Goal: Task Accomplishment & Management: Manage account settings

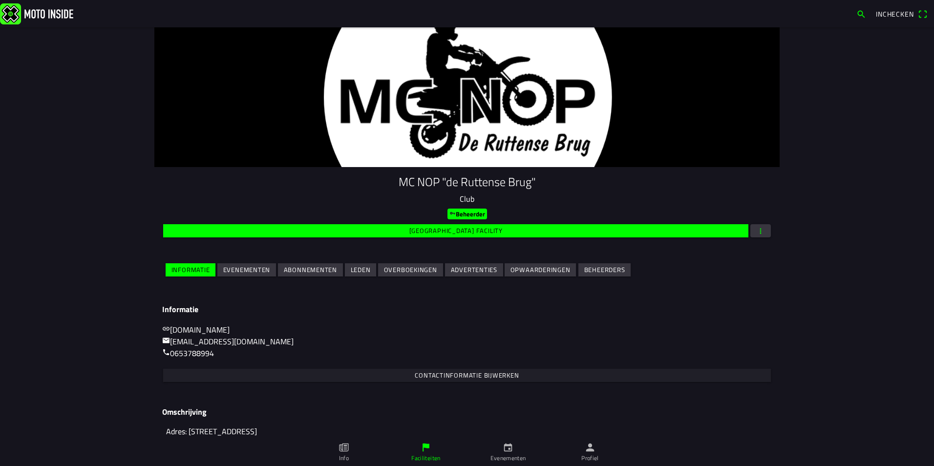
click at [236, 276] on span "Evenementen" at bounding box center [246, 269] width 47 height 13
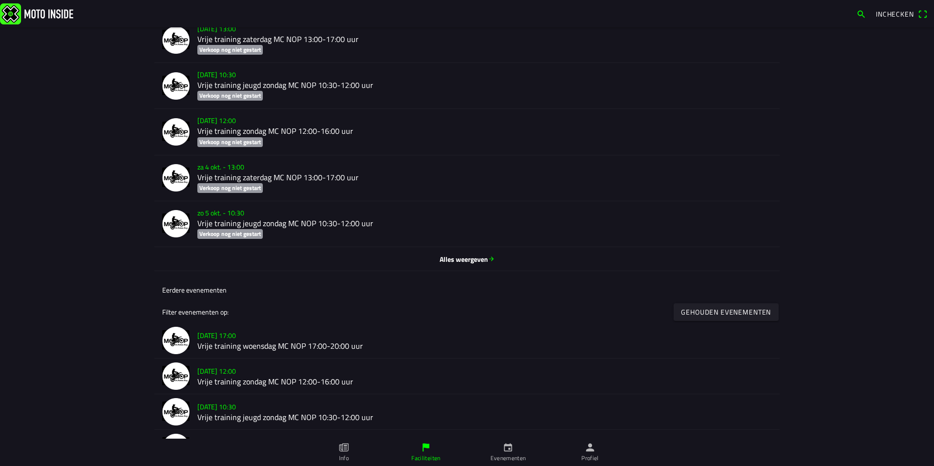
scroll to position [391, 0]
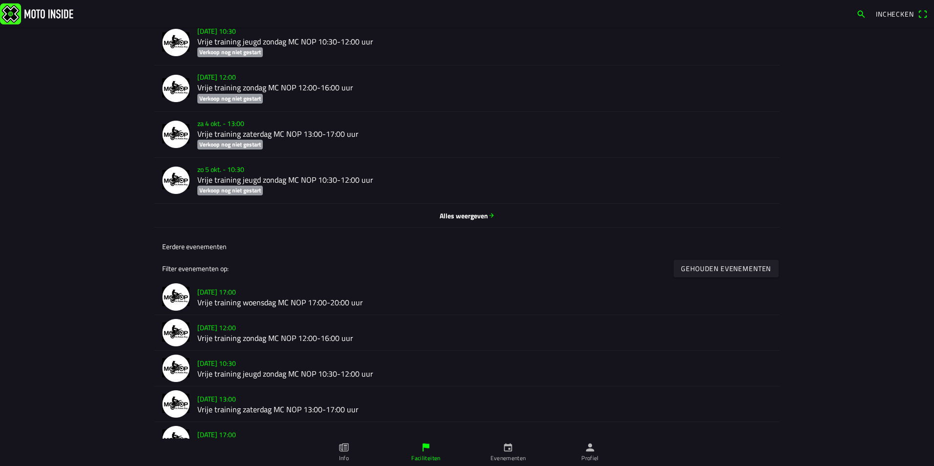
click at [463, 215] on span "Alles weergeven" at bounding box center [467, 215] width 610 height 10
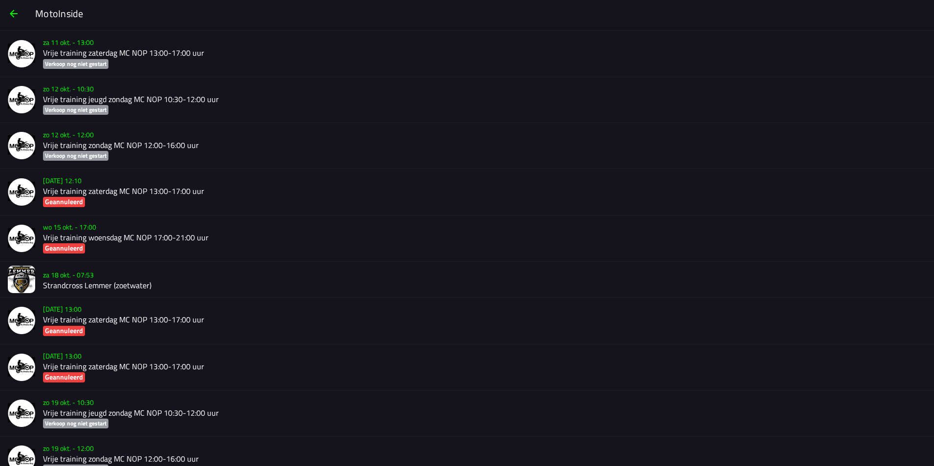
scroll to position [1032, 0]
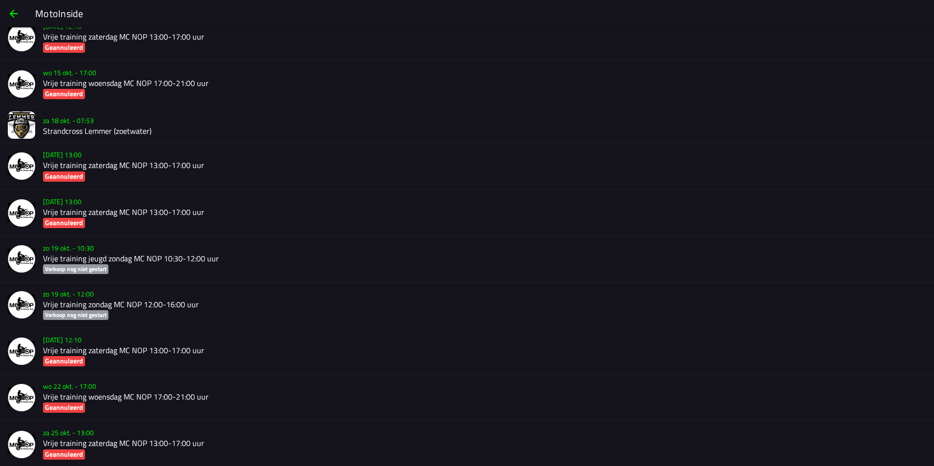
click at [93, 126] on h2 "Strandcross Lemmer (zoetwater)" at bounding box center [484, 130] width 883 height 9
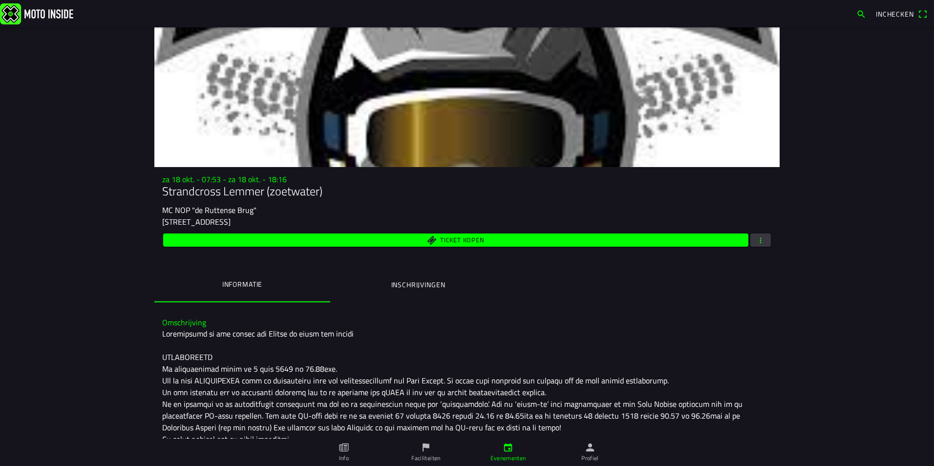
click at [756, 242] on span "button" at bounding box center [760, 239] width 9 height 13
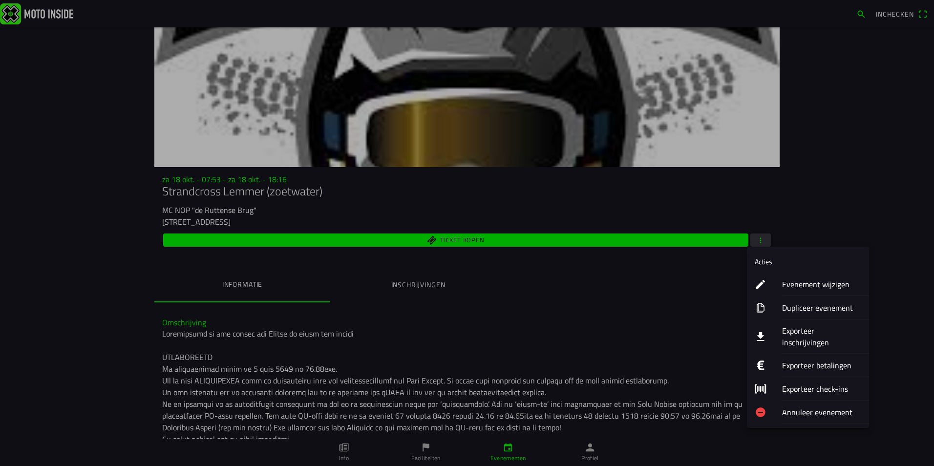
click at [798, 284] on ion-label "Evenement wijzigen" at bounding box center [821, 284] width 79 height 12
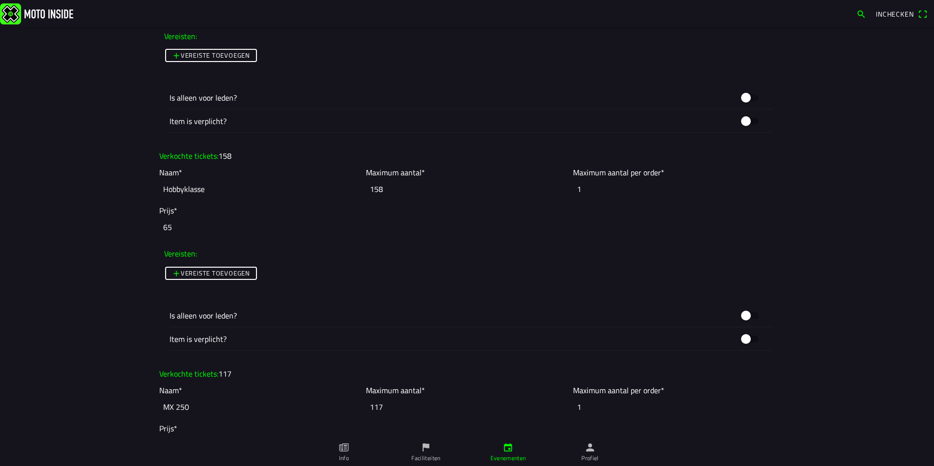
scroll to position [1270, 0]
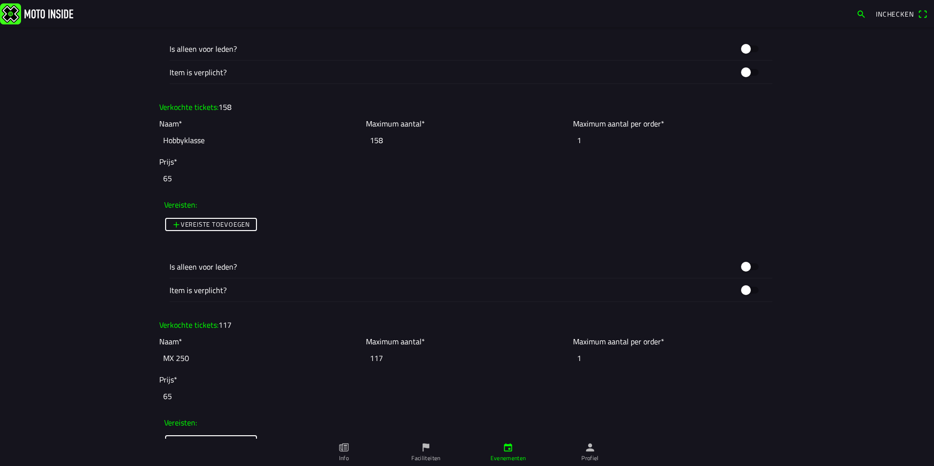
click at [379, 359] on input "117" at bounding box center [467, 357] width 202 height 21
type input "117"
click at [805, 264] on main "Foto wijzigen Evenementnaam* Strandcross Lemmer (zoetwater) Omschrijving* Organ…" at bounding box center [467, 246] width 934 height 439
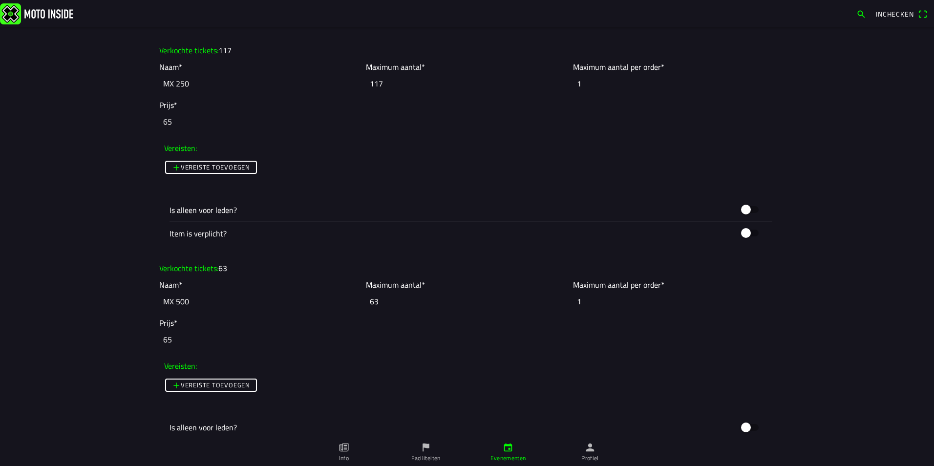
scroll to position [1612, 0]
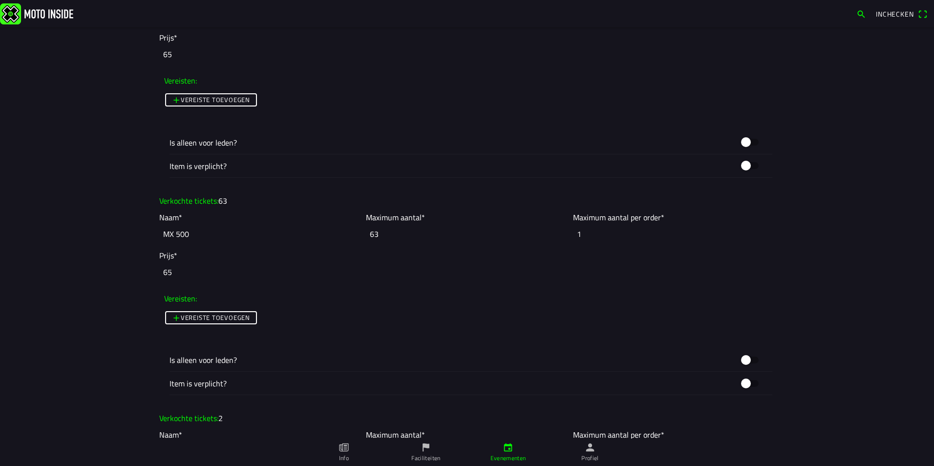
click at [390, 232] on input "63" at bounding box center [467, 233] width 202 height 21
type input "64"
click at [834, 236] on main "Foto wijzigen Evenementnaam* Strandcross Lemmer (zoetwater) Omschrijving* Organ…" at bounding box center [467, 246] width 934 height 439
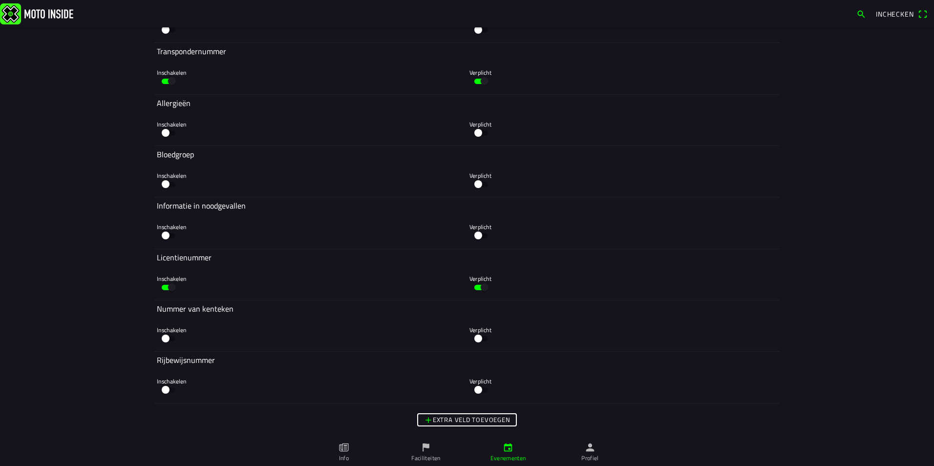
scroll to position [3995, 0]
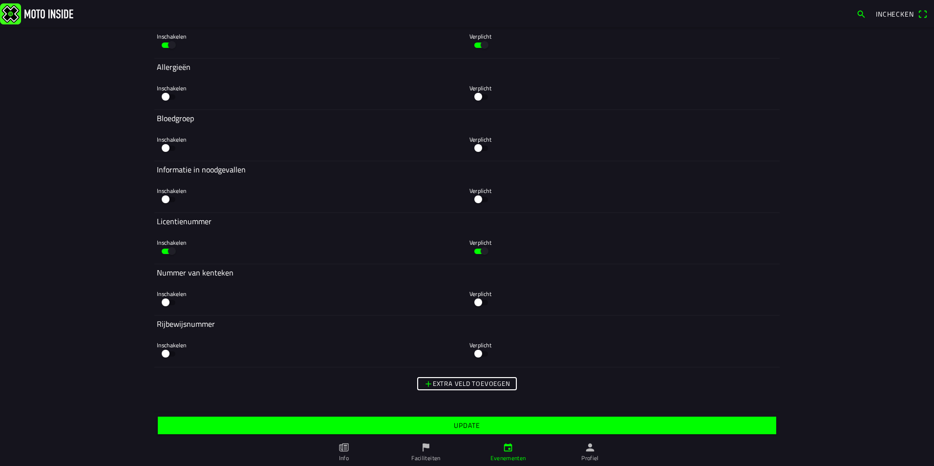
click at [0, 0] on slot "Update" at bounding box center [0, 0] width 0 height 0
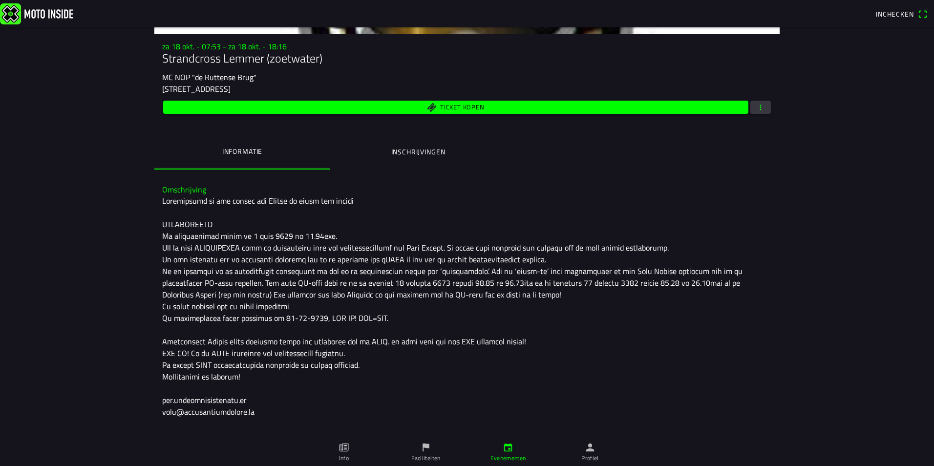
scroll to position [115, 0]
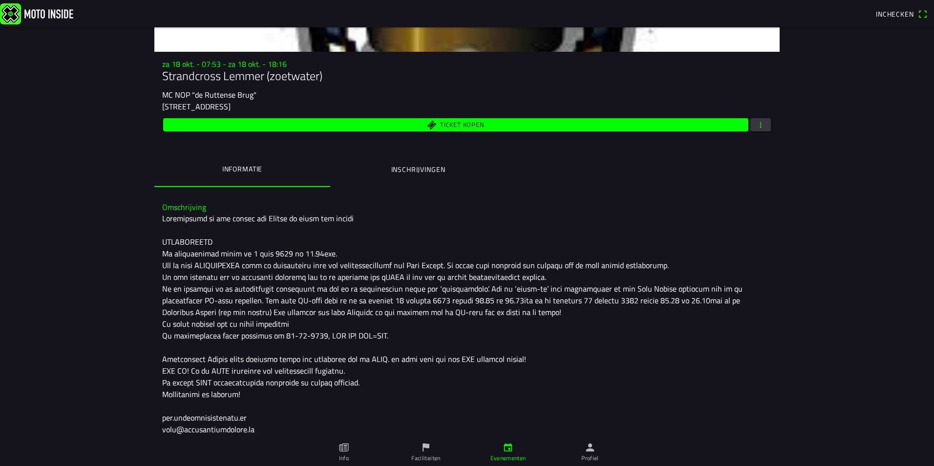
click at [453, 127] on span "Ticket kopen" at bounding box center [462, 125] width 44 height 6
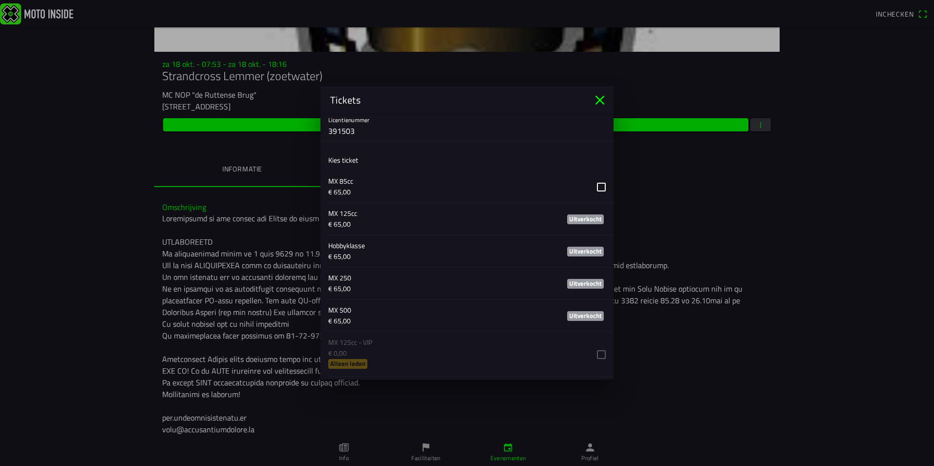
scroll to position [391, 0]
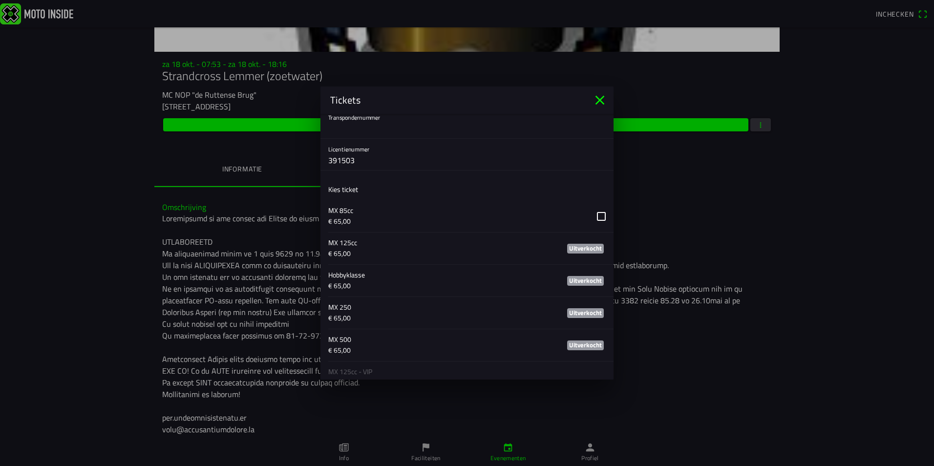
click at [595, 100] on icon "close" at bounding box center [600, 100] width 16 height 16
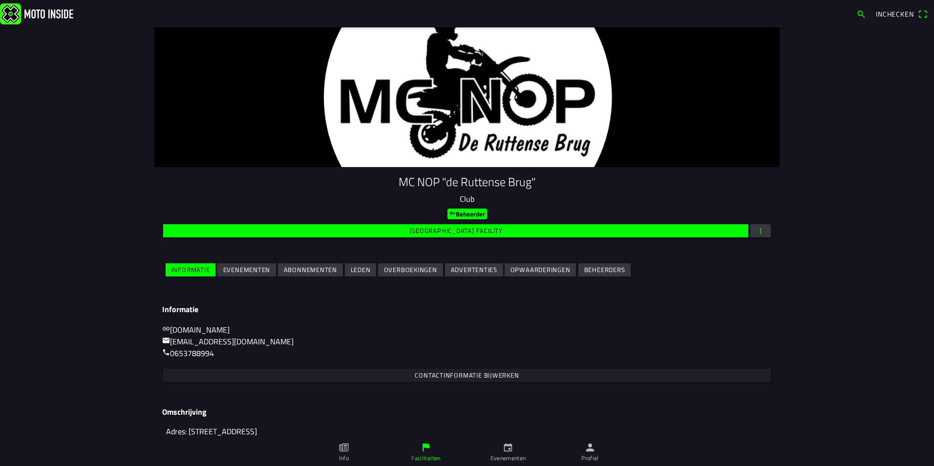
click at [0, 0] on slot "Evenementen" at bounding box center [0, 0] width 0 height 0
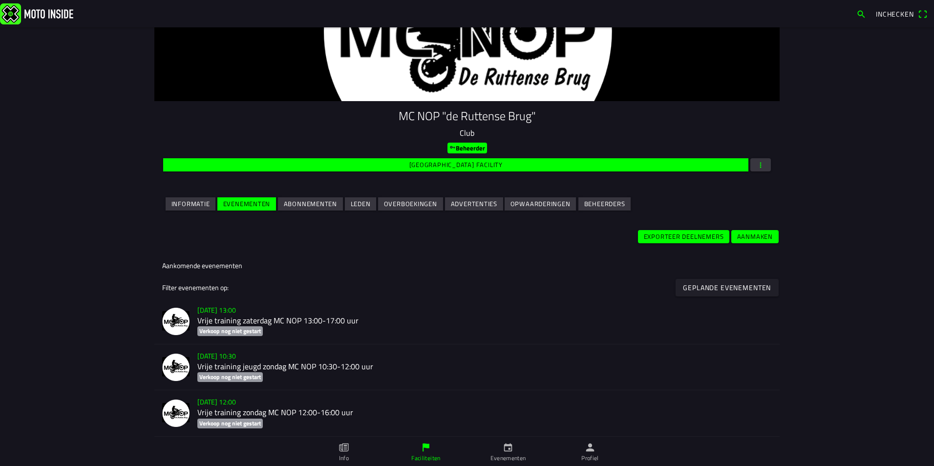
scroll to position [438, 0]
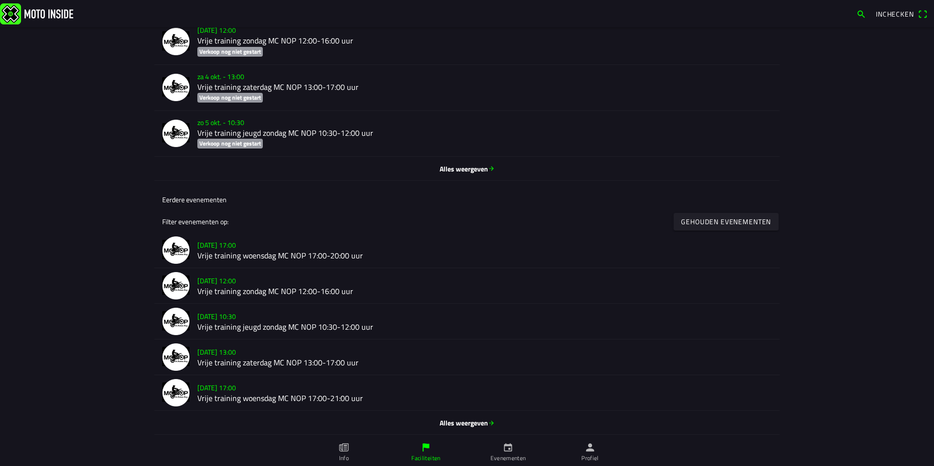
click at [474, 167] on span "Alles weergeven" at bounding box center [467, 169] width 610 height 10
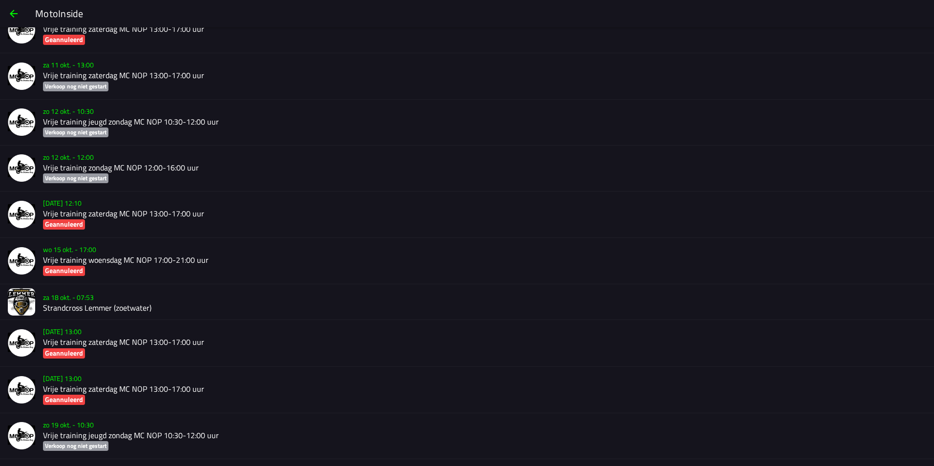
scroll to position [873, 0]
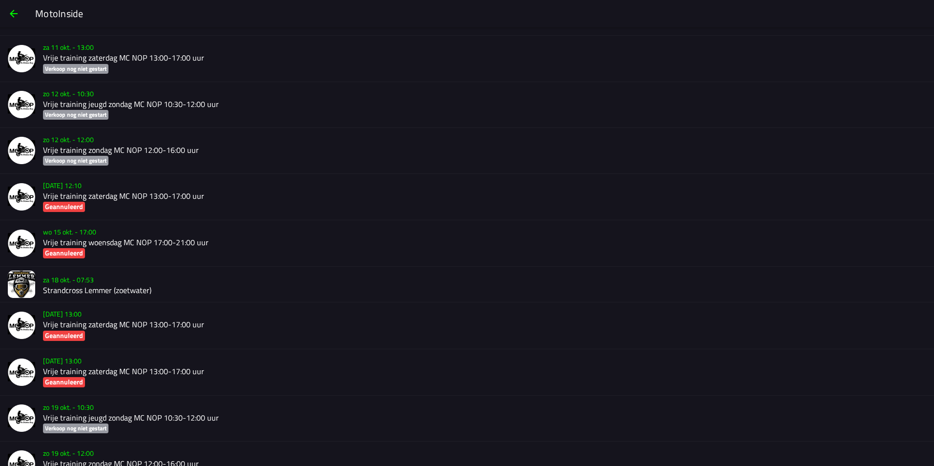
click at [0, 0] on slot "za 18 okt. - 07:53" at bounding box center [0, 0] width 0 height 0
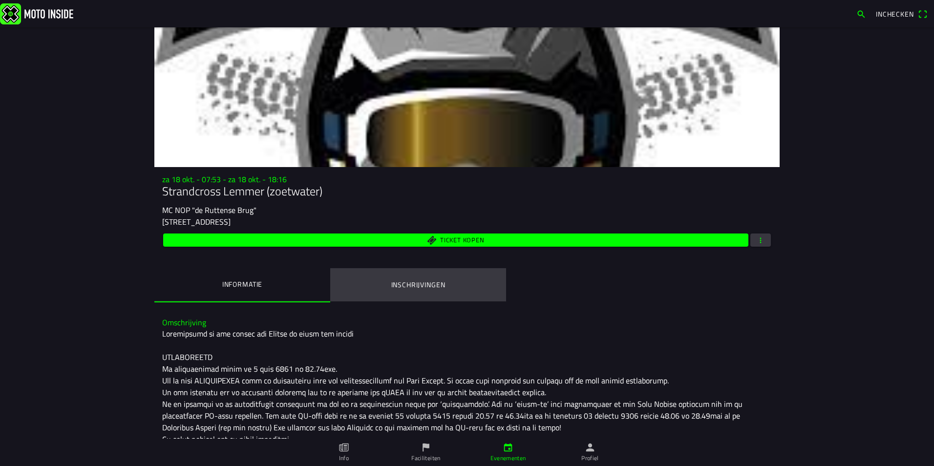
click at [408, 283] on ion-label "Inschrijvingen" at bounding box center [418, 284] width 54 height 11
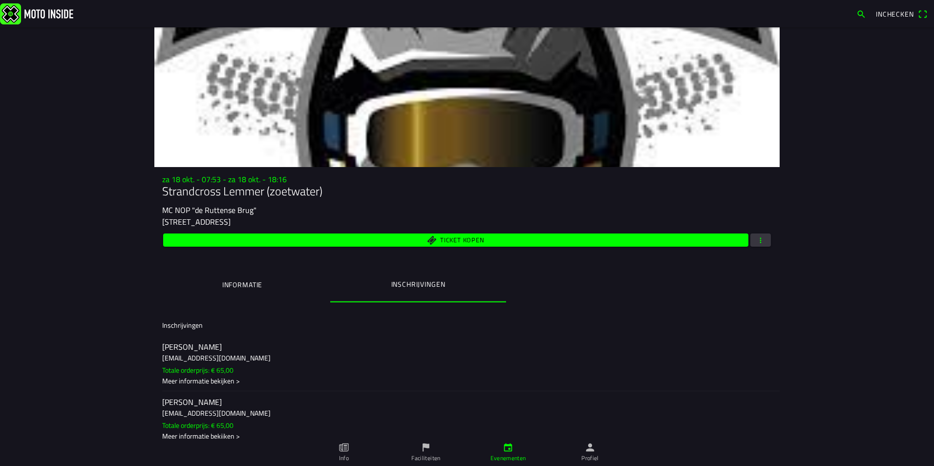
click at [484, 241] on span "Ticket kopen" at bounding box center [456, 239] width 574 height 13
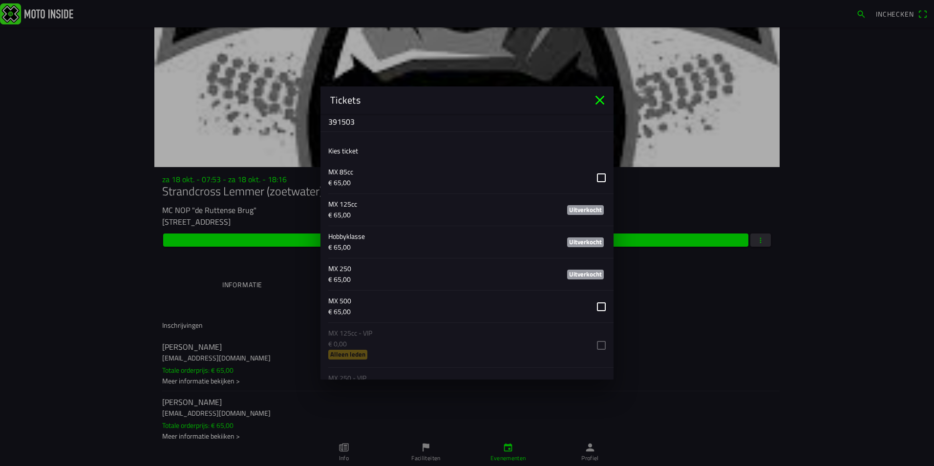
scroll to position [440, 0]
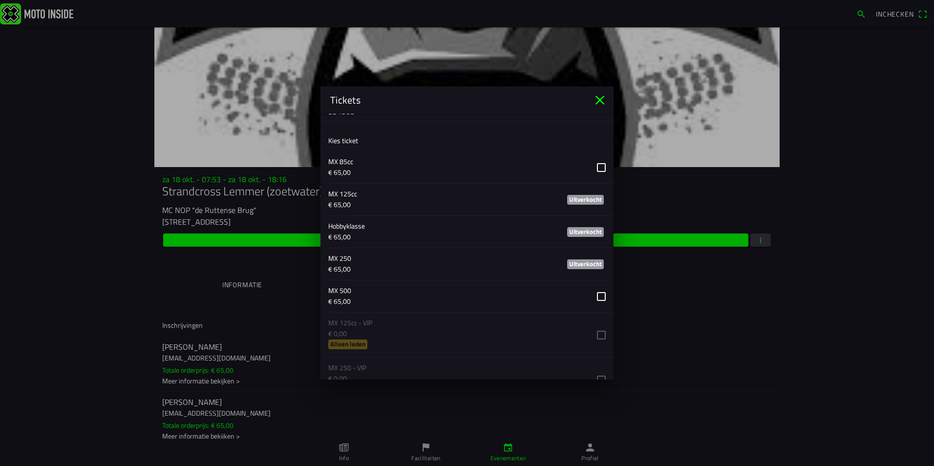
click at [603, 96] on icon "close" at bounding box center [600, 100] width 16 height 16
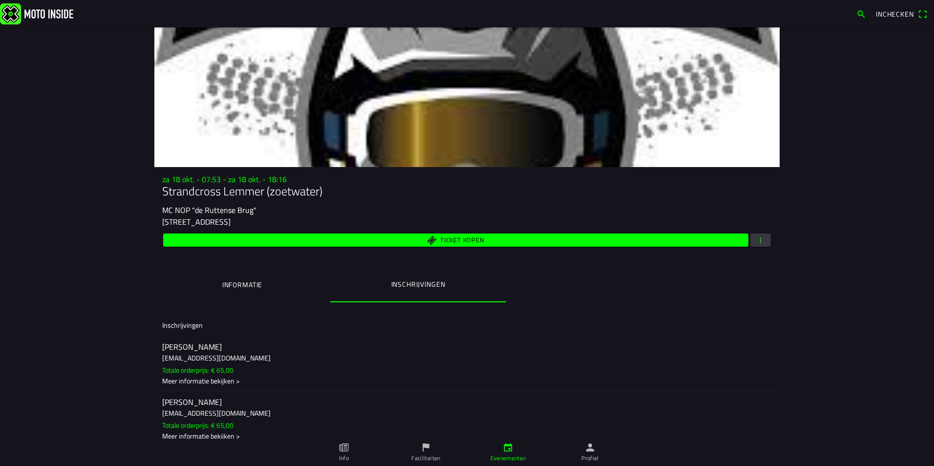
click at [509, 242] on span "Ticket kopen" at bounding box center [456, 239] width 574 height 13
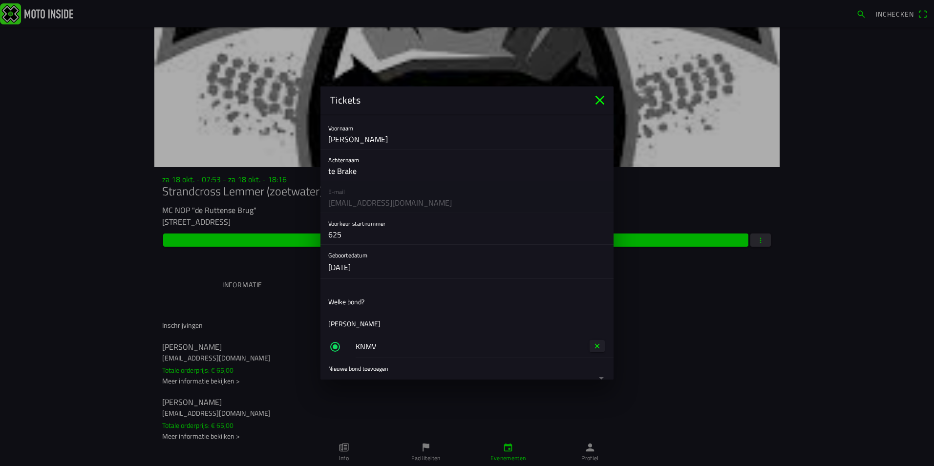
scroll to position [98, 0]
click at [594, 98] on icon "close" at bounding box center [600, 100] width 16 height 16
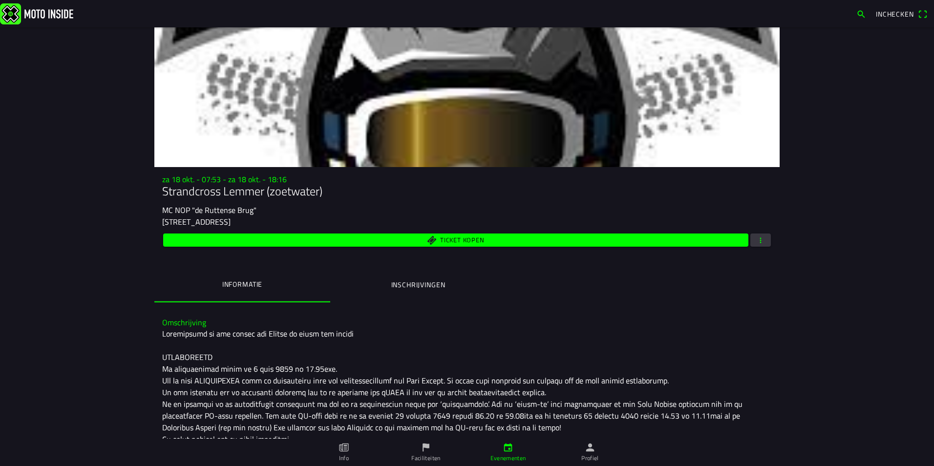
click at [503, 246] on span "Ticket kopen" at bounding box center [456, 239] width 574 height 13
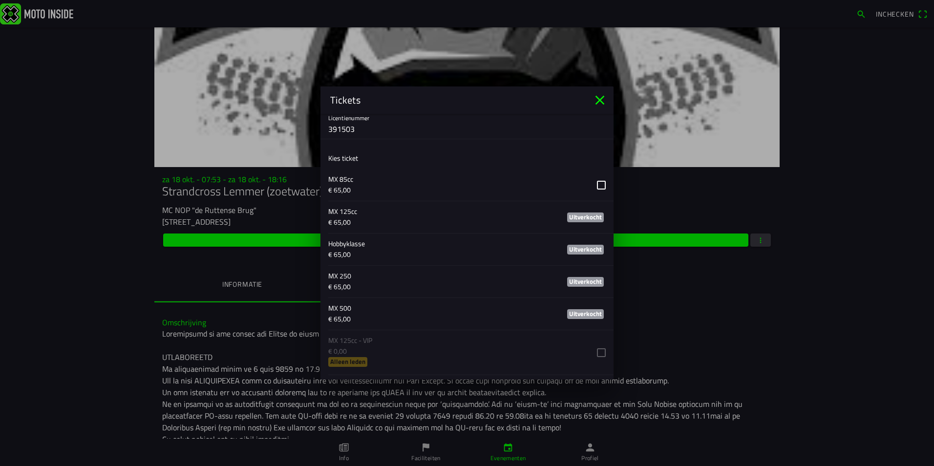
scroll to position [342, 0]
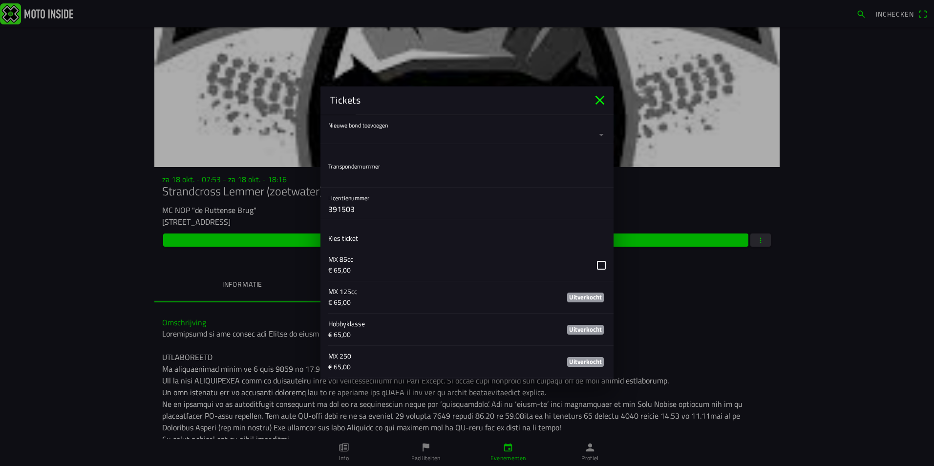
click at [598, 97] on icon "close" at bounding box center [600, 100] width 16 height 16
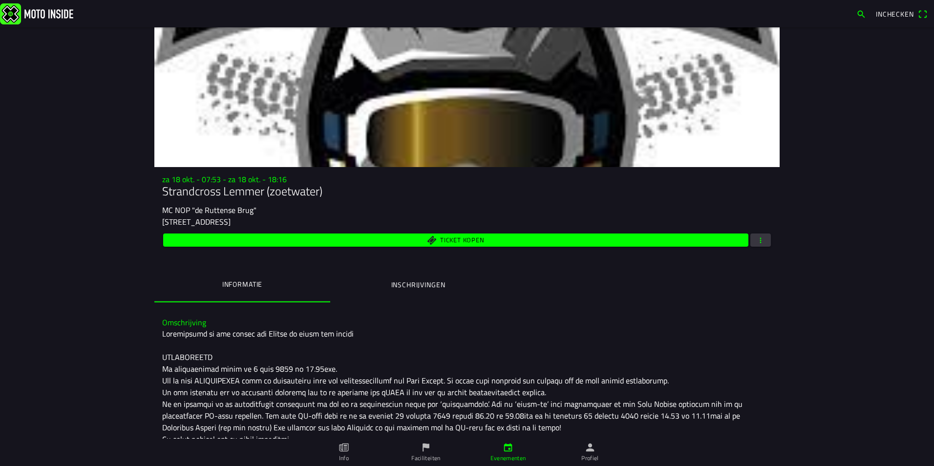
click at [424, 289] on ion-label "Inschrijvingen" at bounding box center [418, 284] width 54 height 11
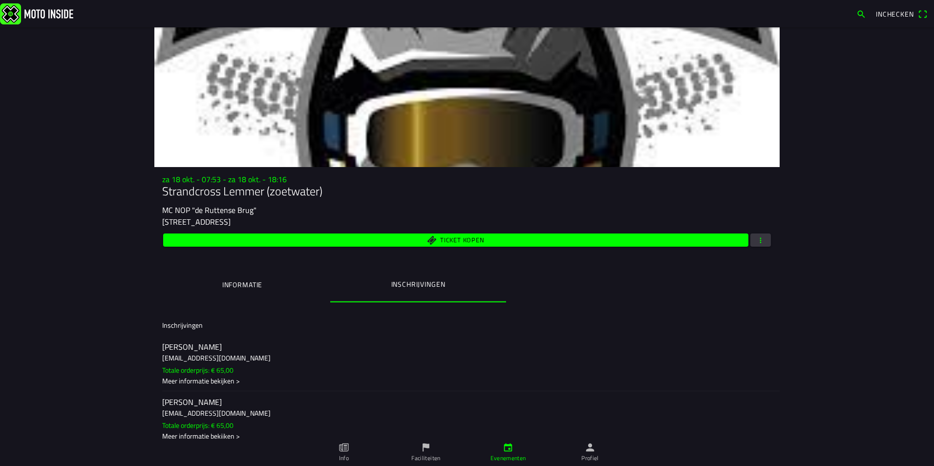
scroll to position [5574, 0]
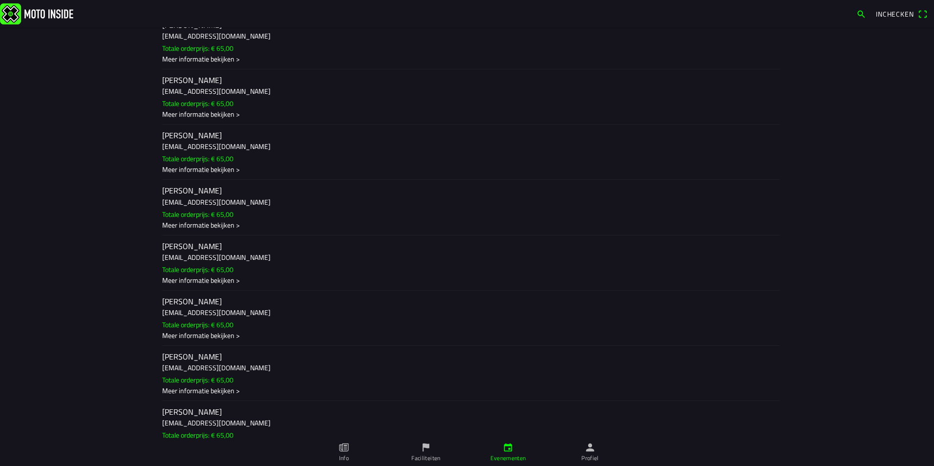
click at [210, 278] on div "Meer informatie bekijken >" at bounding box center [467, 280] width 610 height 10
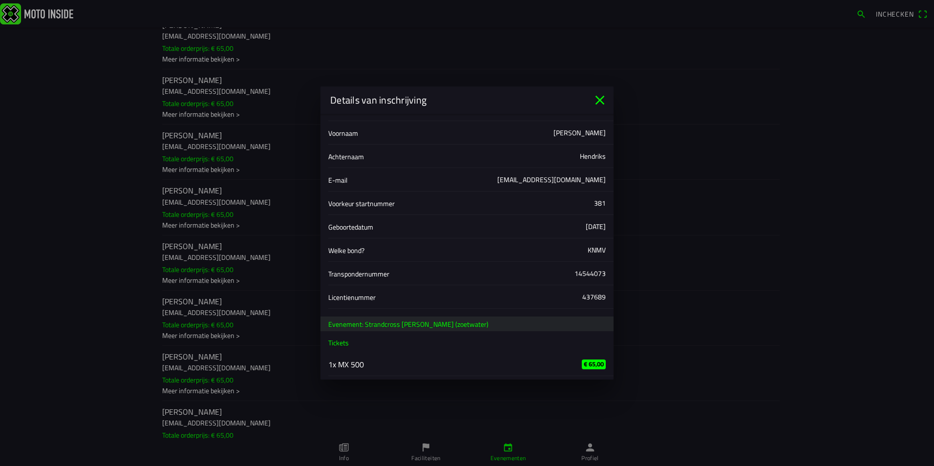
scroll to position [44, 0]
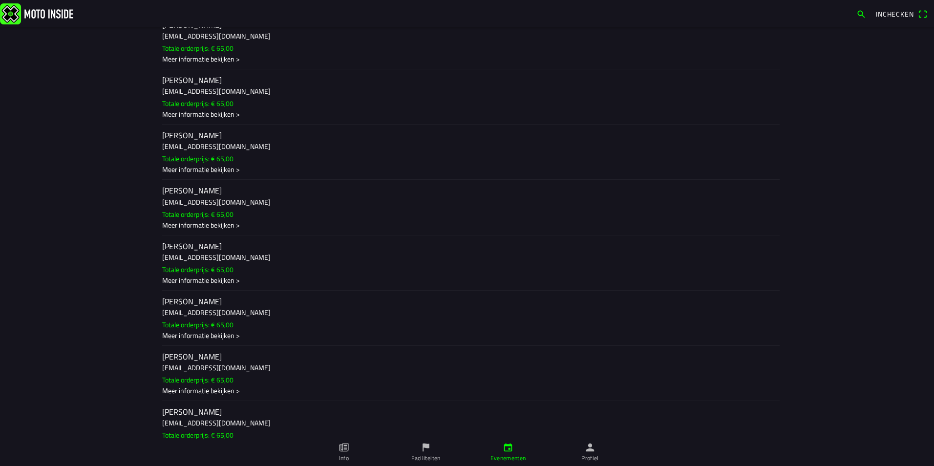
click at [174, 355] on ion-backdrop at bounding box center [467, 233] width 934 height 466
click at [172, 358] on h2 "Gerrit Hendriks" at bounding box center [467, 356] width 610 height 9
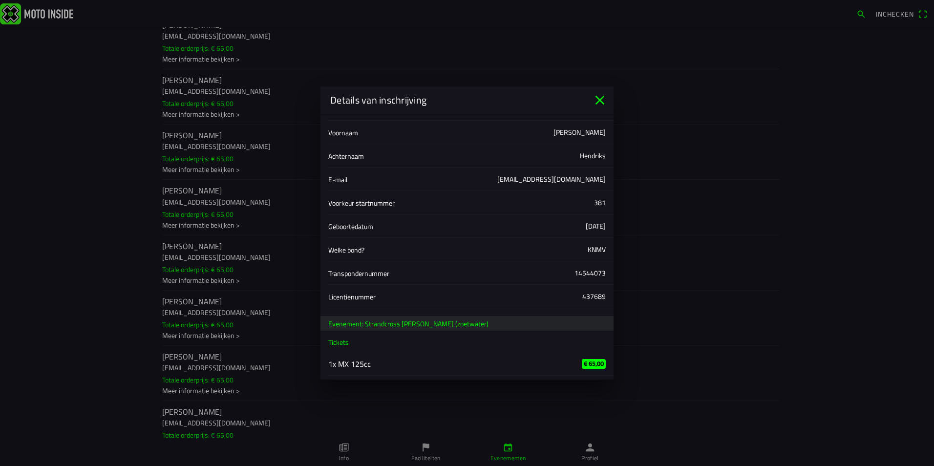
click at [595, 99] on icon "close" at bounding box center [600, 100] width 16 height 16
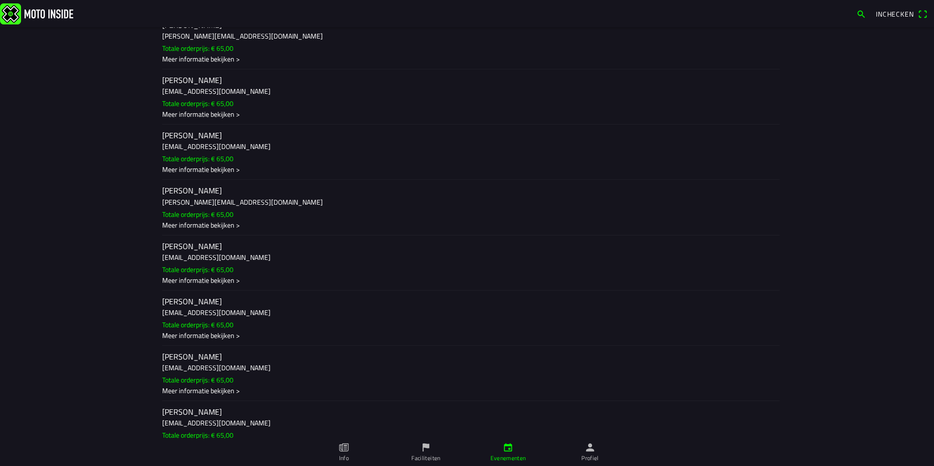
scroll to position [5695, 0]
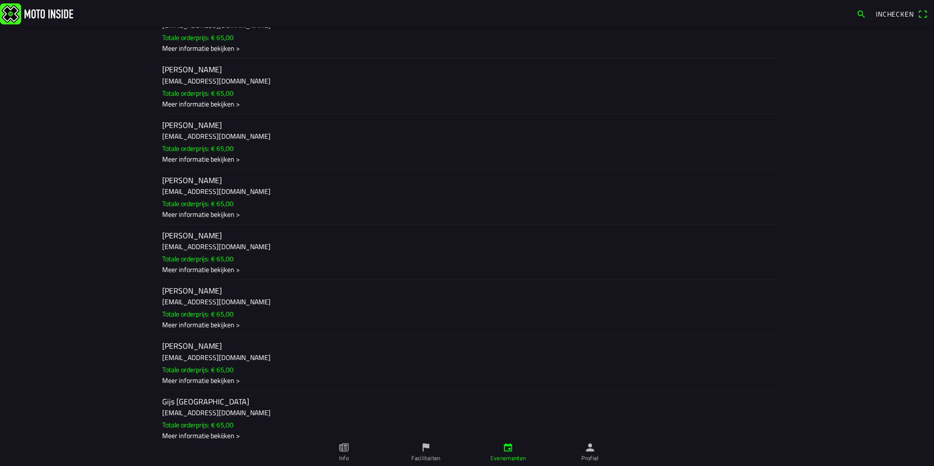
click at [211, 243] on h3 "gerrithendriks03@gmail.com" at bounding box center [467, 247] width 610 height 10
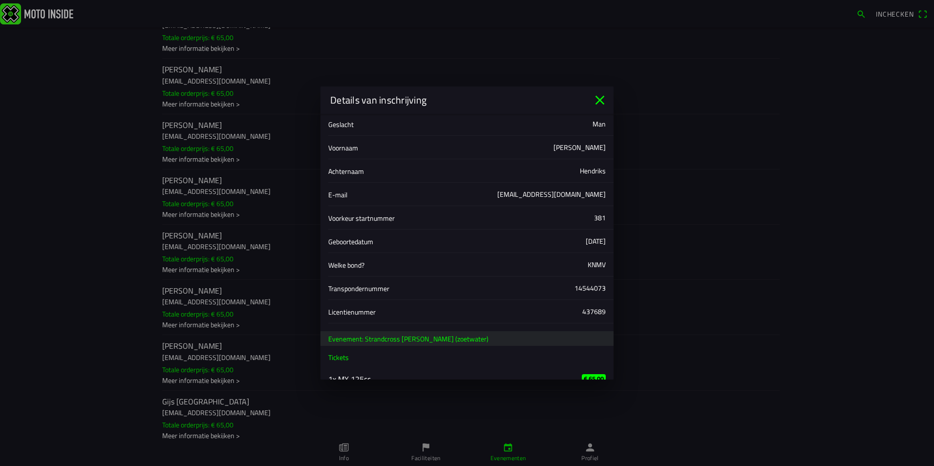
scroll to position [44, 0]
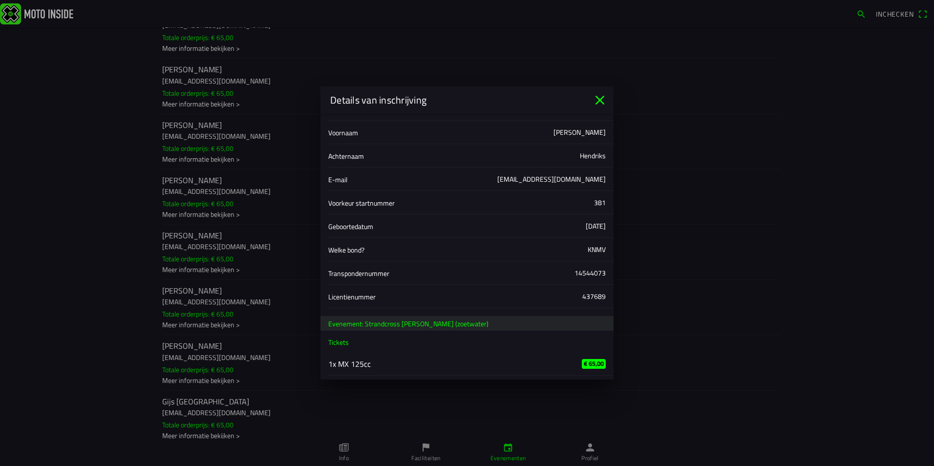
click at [600, 98] on icon "close" at bounding box center [600, 100] width 16 height 16
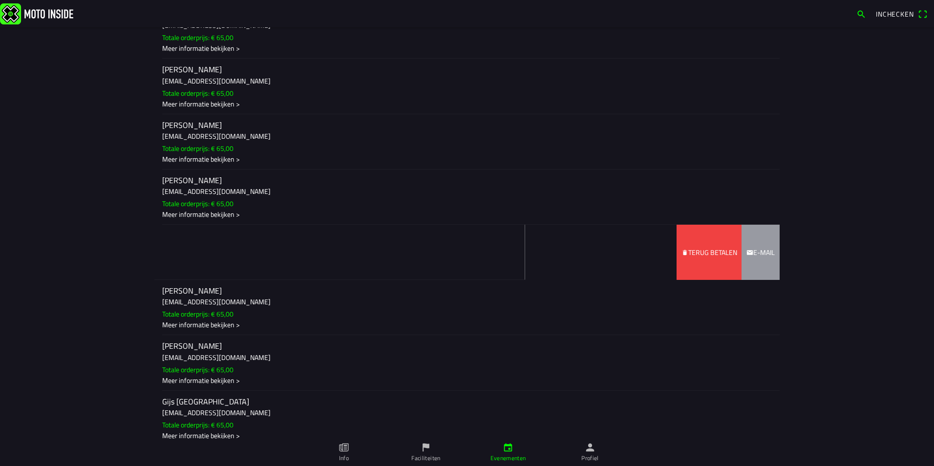
drag, startPoint x: 659, startPoint y: 242, endPoint x: 276, endPoint y: 256, distance: 383.2
click at [276, 256] on ion-item-sliding "Gerrit Hendriks gerrithendriks03@gmail.com Totale orderprijs: € 65,00 Meer info…" at bounding box center [466, 252] width 625 height 55
click at [0, 0] on slot "Terug betalen" at bounding box center [0, 0] width 0 height 0
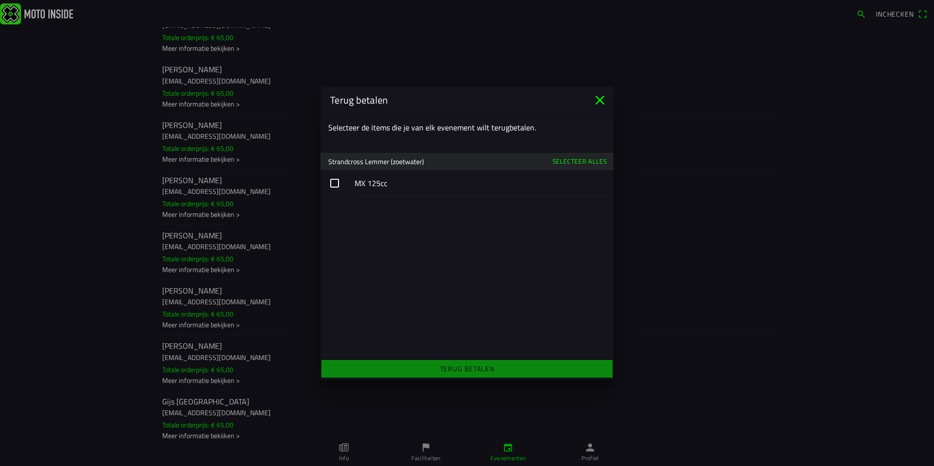
click at [337, 182] on button "button" at bounding box center [466, 183] width 293 height 26
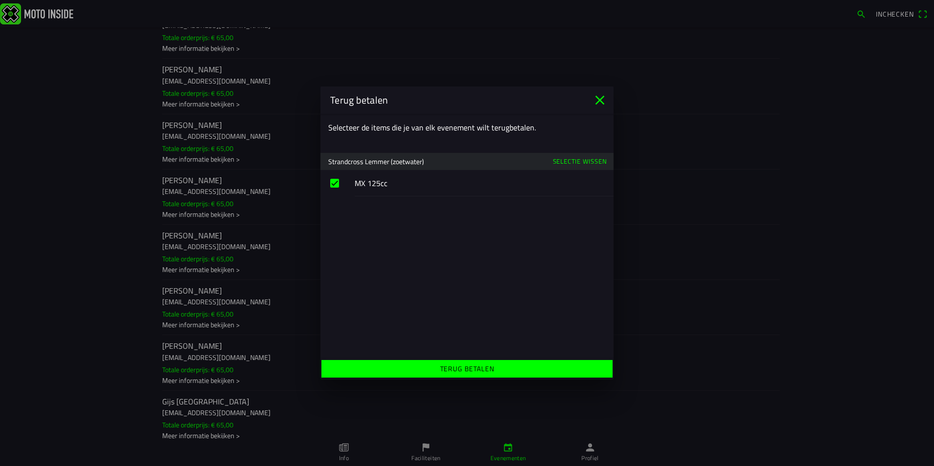
click at [0, 0] on slot "Terug betalen" at bounding box center [0, 0] width 0 height 0
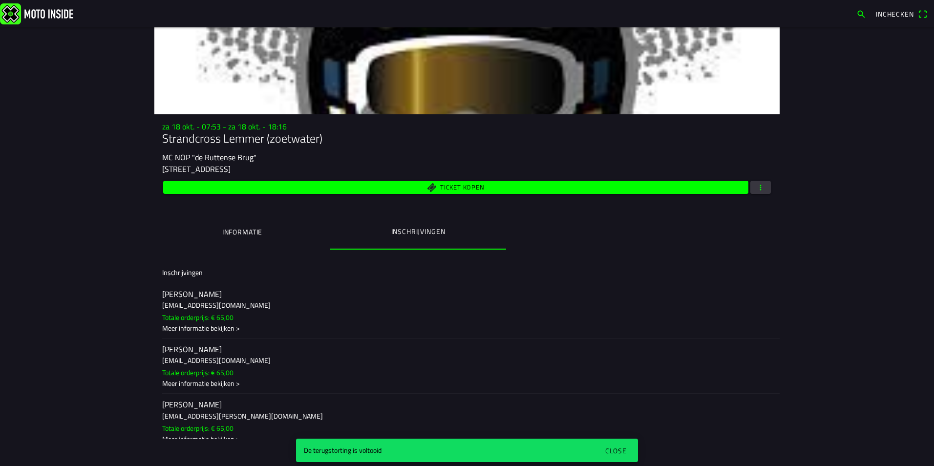
scroll to position [0, 0]
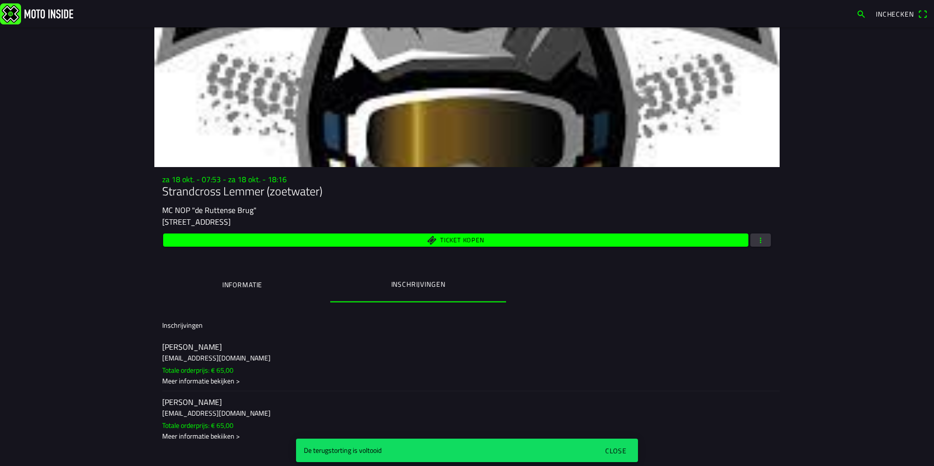
click at [760, 242] on span "button" at bounding box center [760, 239] width 9 height 13
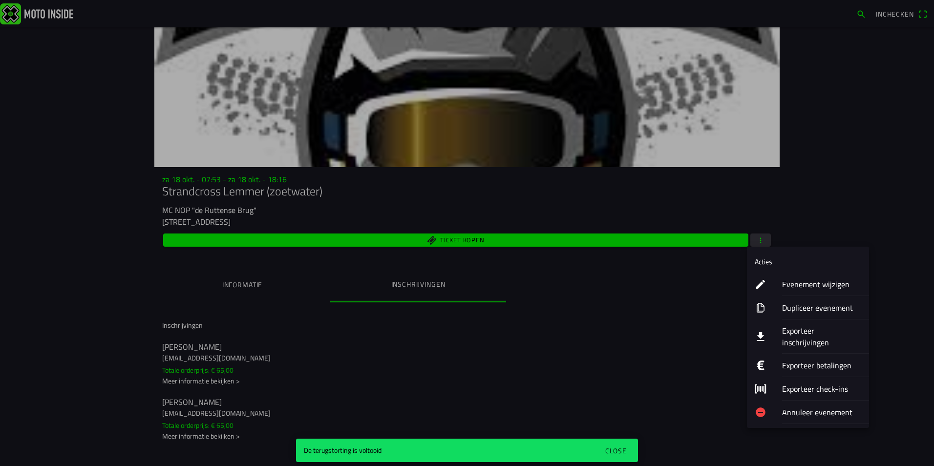
click at [801, 284] on ion-label "Evenement wijzigen" at bounding box center [821, 284] width 79 height 12
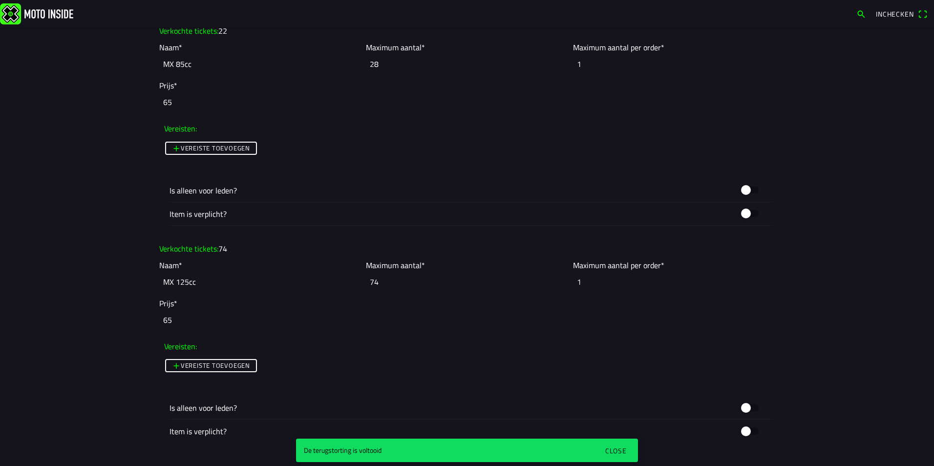
scroll to position [928, 0]
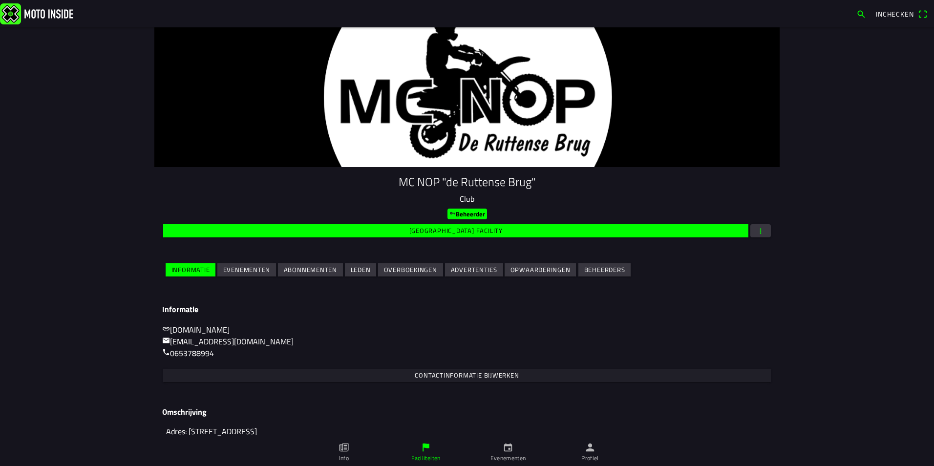
click at [0, 0] on slot "Evenementen" at bounding box center [0, 0] width 0 height 0
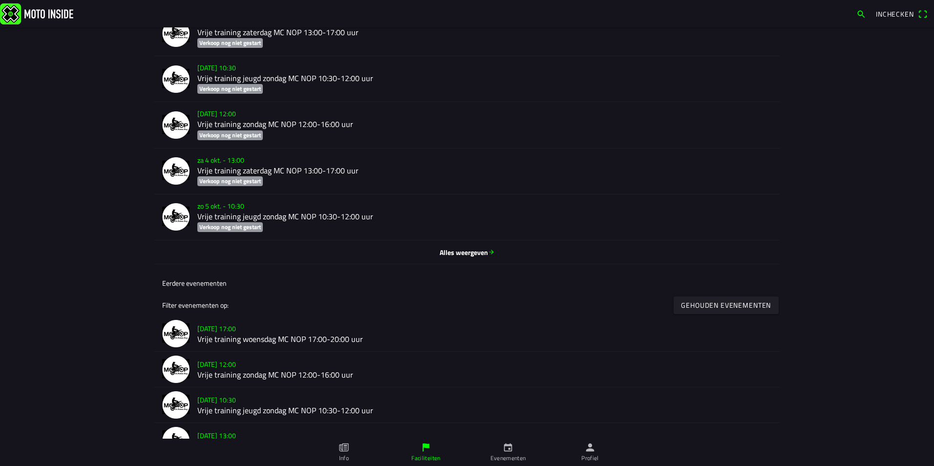
scroll to position [371, 0]
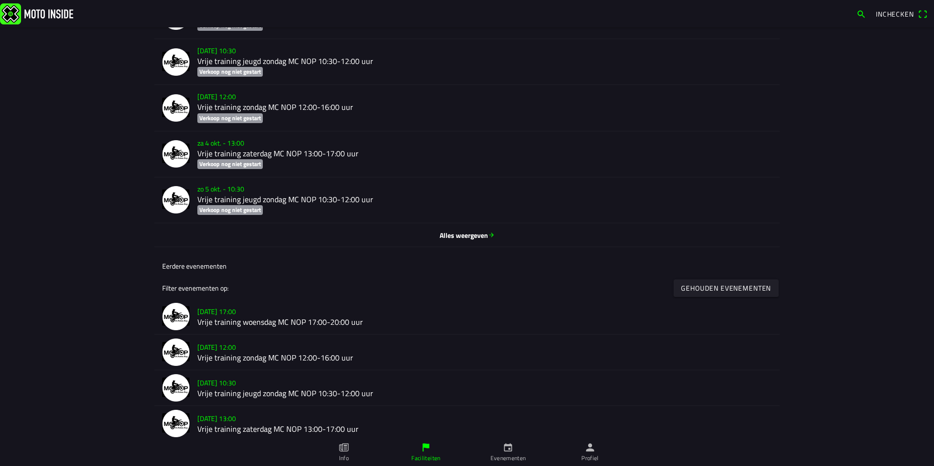
click at [437, 234] on span "Alles weergeven" at bounding box center [467, 235] width 610 height 10
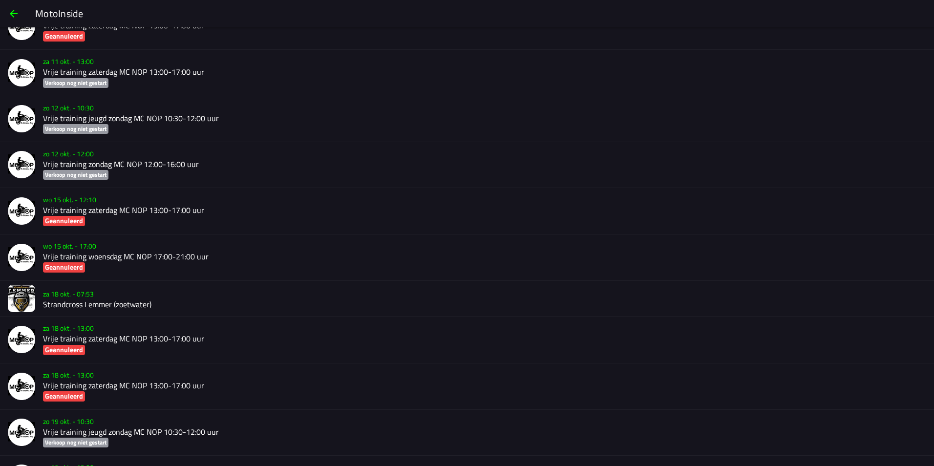
scroll to position [873, 0]
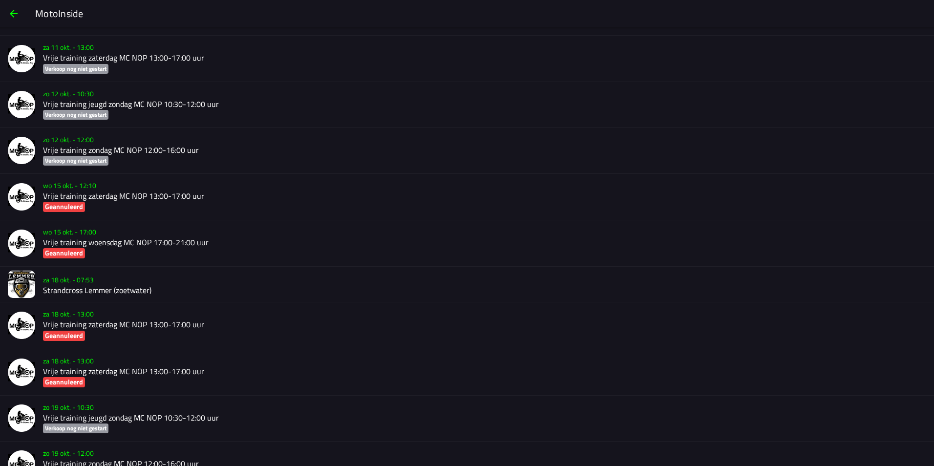
click at [76, 291] on h2 "Strandcross Lemmer (zoetwater)" at bounding box center [484, 290] width 883 height 9
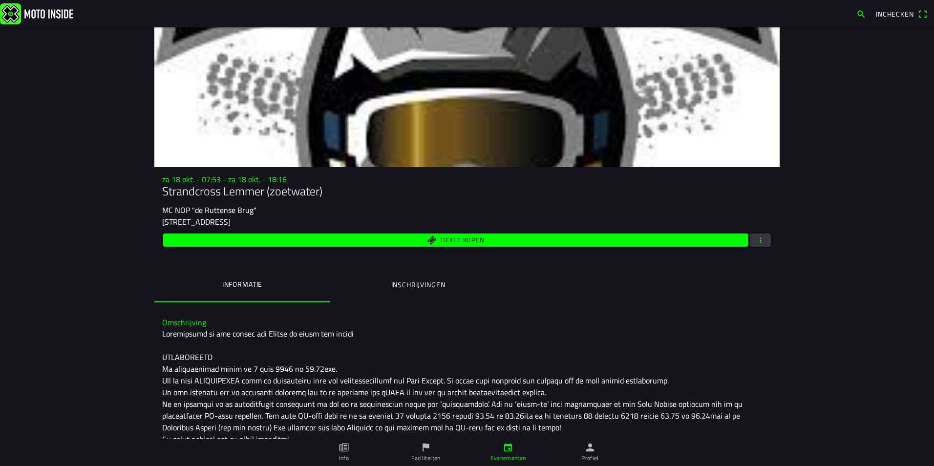
click at [409, 287] on ion-label "Inschrijvingen" at bounding box center [418, 284] width 54 height 11
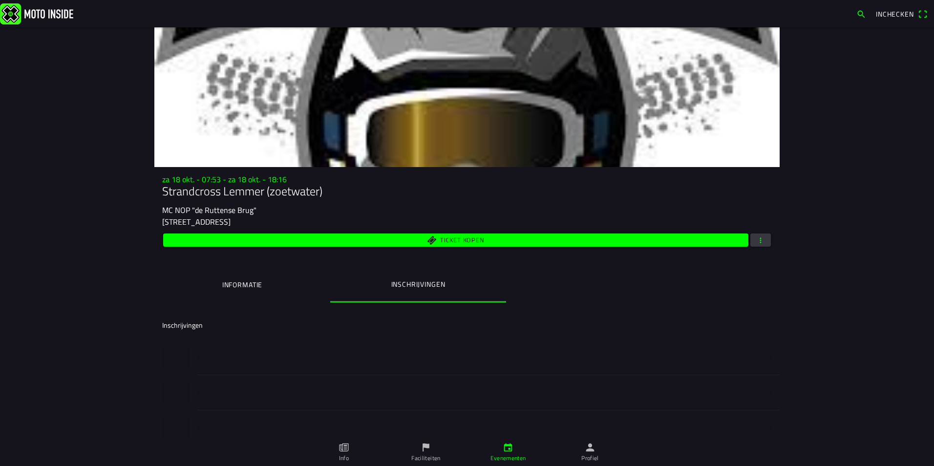
click at [757, 237] on span "button" at bounding box center [760, 239] width 9 height 13
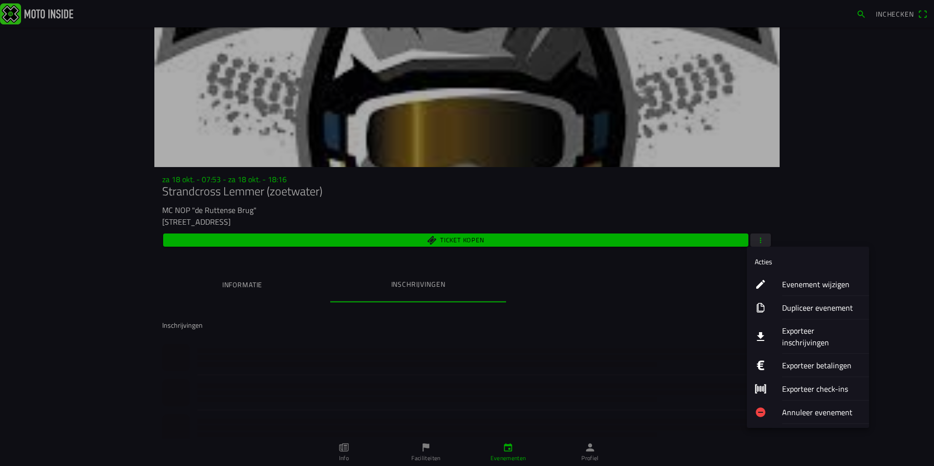
click at [790, 285] on ion-label "Evenement wijzigen" at bounding box center [821, 284] width 79 height 12
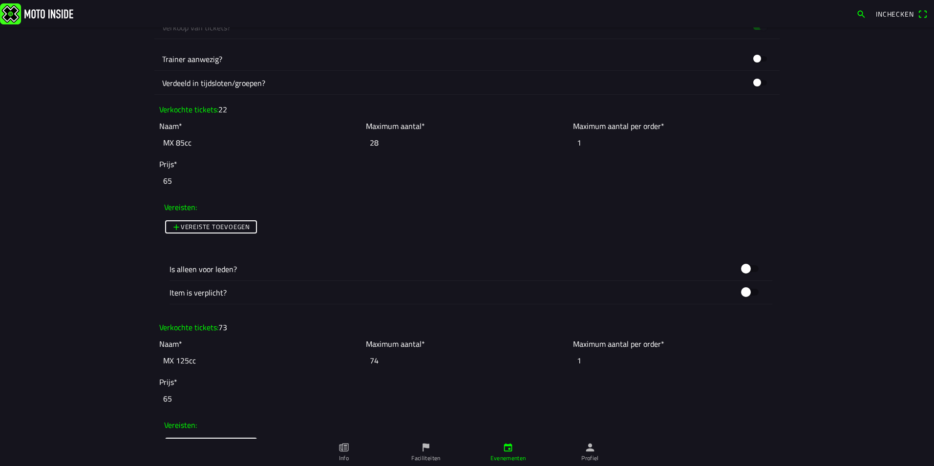
scroll to position [879, 0]
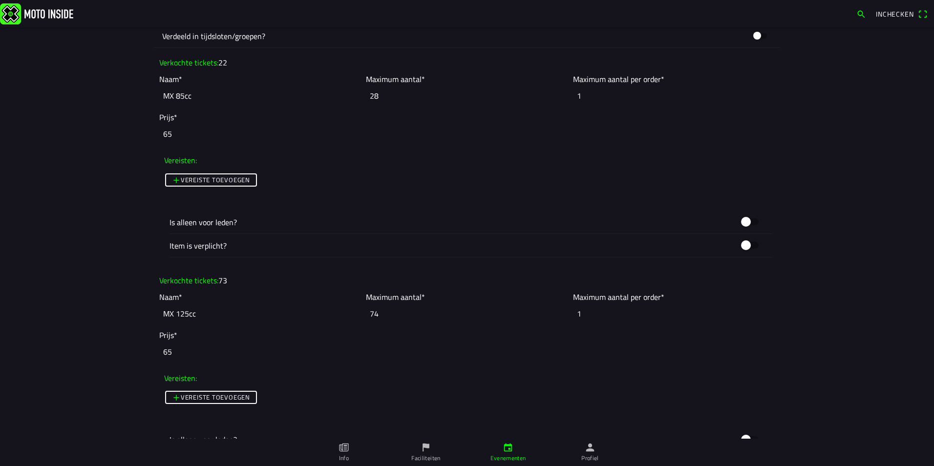
click at [380, 316] on input "74" at bounding box center [467, 313] width 202 height 21
type input "73"
drag, startPoint x: 815, startPoint y: 251, endPoint x: 825, endPoint y: 252, distance: 10.8
click at [817, 251] on main "Foto wijzigen Evenementnaam* Strandcross Lemmer (zoetwater) Omschrijving* Organ…" at bounding box center [467, 246] width 934 height 439
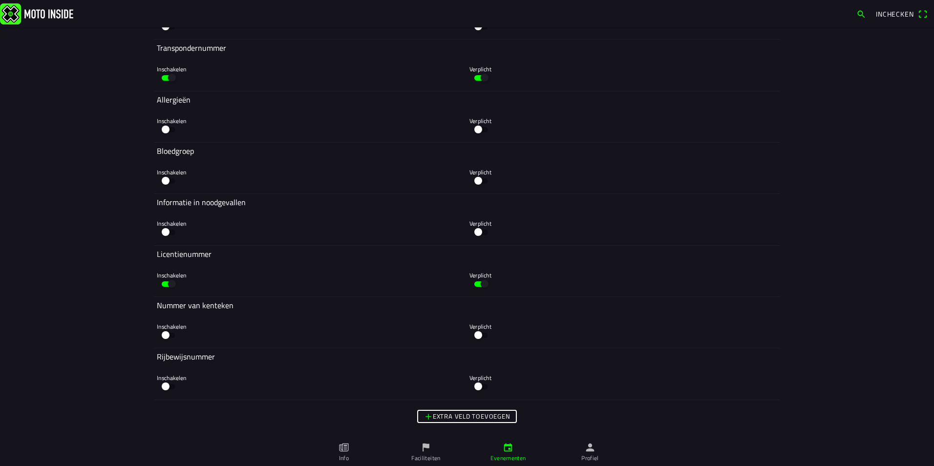
scroll to position [3995, 0]
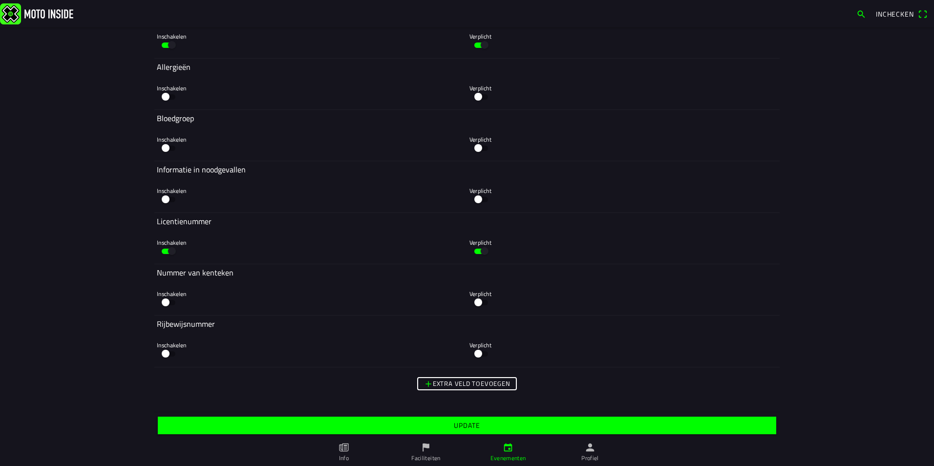
click at [0, 0] on slot "Update" at bounding box center [0, 0] width 0 height 0
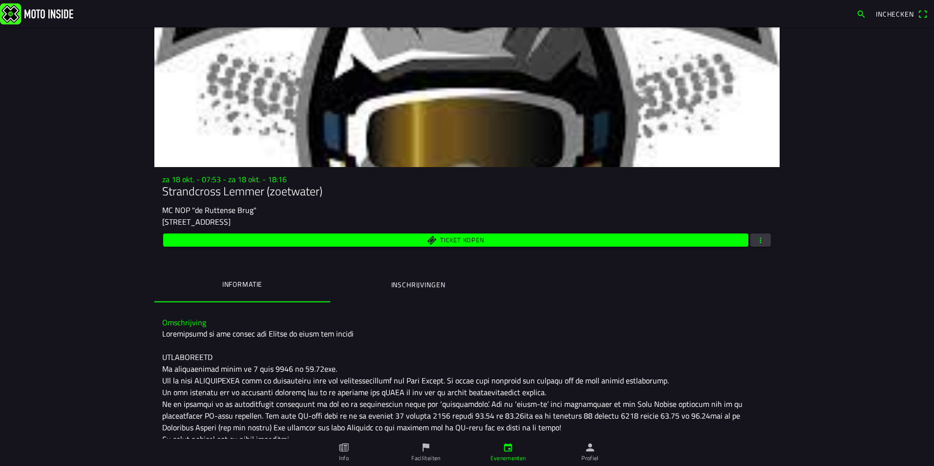
click at [835, 327] on main "za 18 okt. - 07:53 - za 18 okt. - 18:16 Strandcross Lemmer (zoetwater) MC NOP "…" at bounding box center [467, 246] width 934 height 439
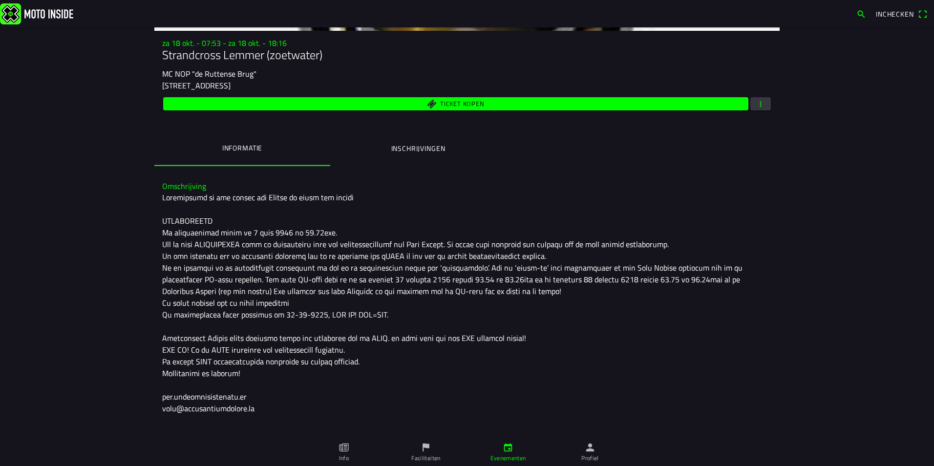
scroll to position [147, 0]
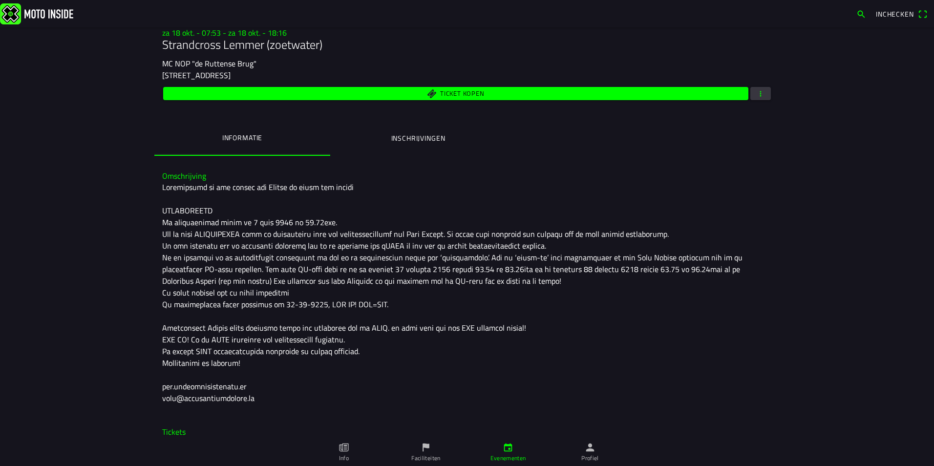
click at [762, 96] on button "button" at bounding box center [760, 93] width 21 height 13
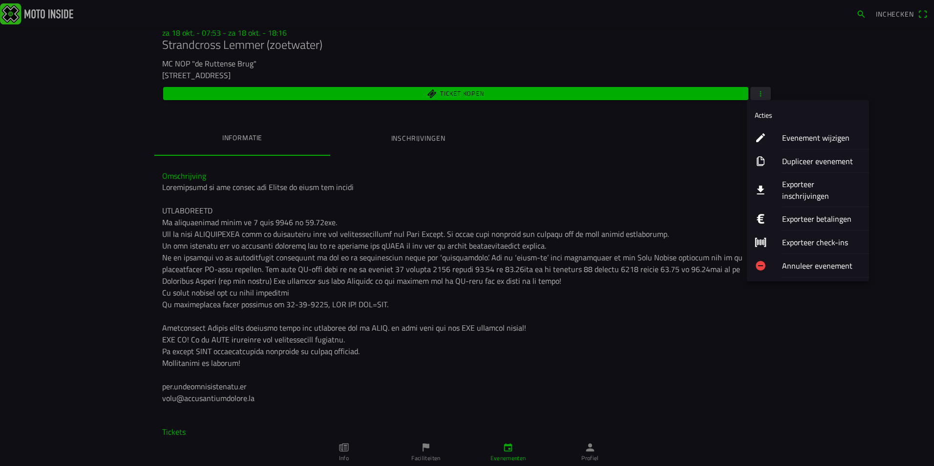
click at [794, 184] on ion-label "Exporteer inschrijvingen" at bounding box center [821, 189] width 79 height 23
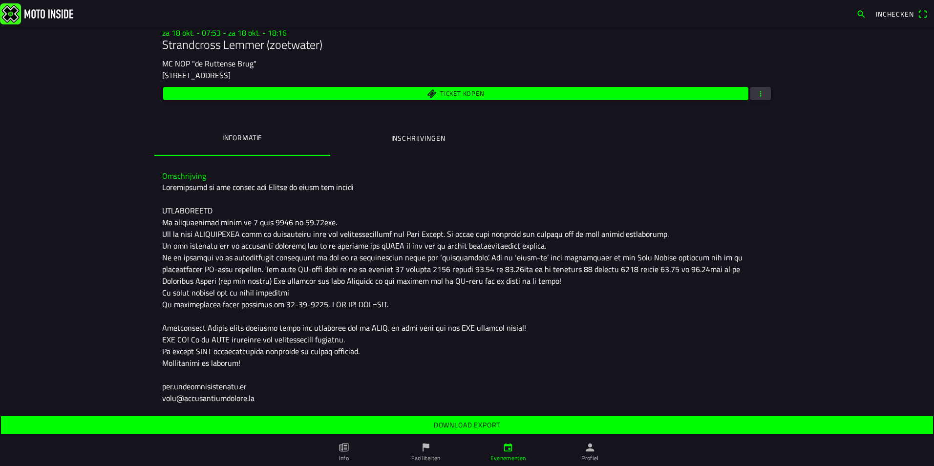
click at [0, 0] on slot "Download export" at bounding box center [0, 0] width 0 height 0
